Goal: Task Accomplishment & Management: Manage account settings

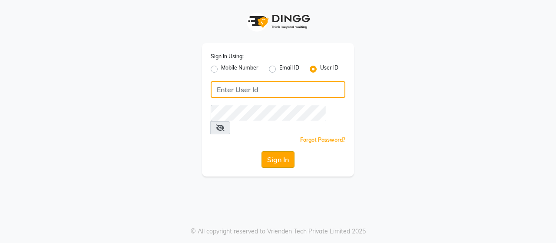
type input "ACE"
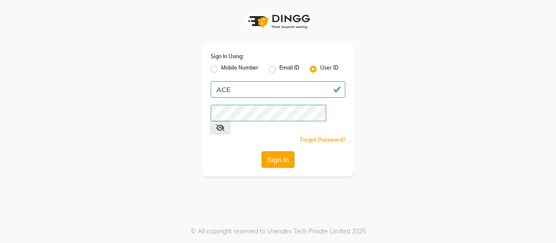
click at [272, 151] on button "Sign In" at bounding box center [277, 159] width 33 height 16
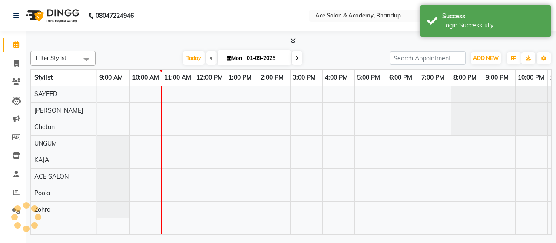
select select "en"
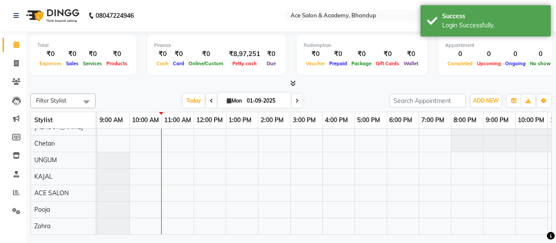
click at [210, 99] on icon at bounding box center [211, 100] width 3 height 5
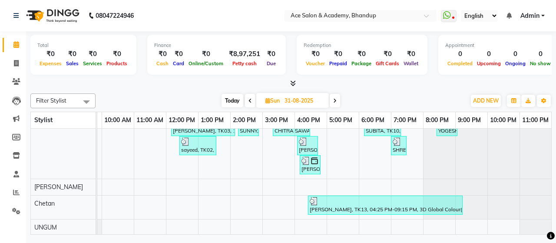
scroll to position [55, 0]
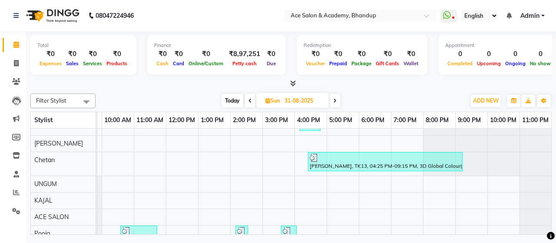
click at [336, 99] on icon at bounding box center [334, 100] width 3 height 5
type input "01-09-2025"
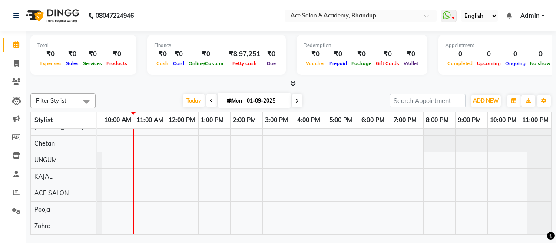
scroll to position [0, 0]
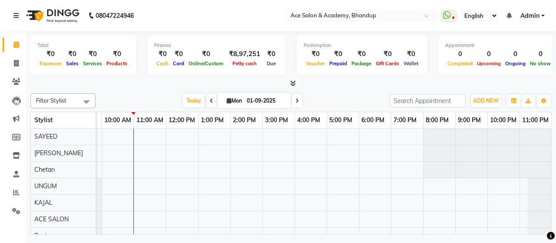
click at [533, 81] on div at bounding box center [290, 83] width 521 height 9
